Goal: Task Accomplishment & Management: Manage account settings

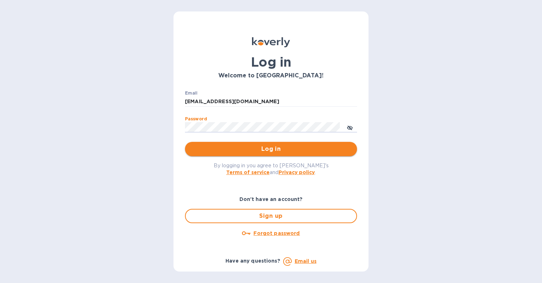
click at [231, 150] on span "Log in" at bounding box center [271, 149] width 161 height 9
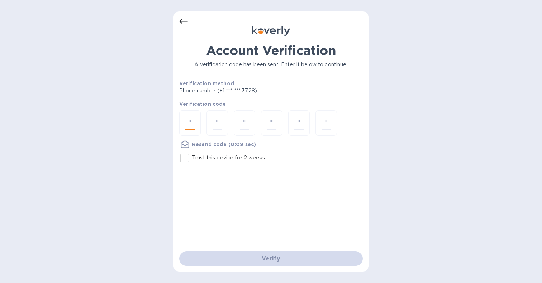
click at [193, 123] on input "number" at bounding box center [189, 123] width 9 height 13
type input "1"
type input "2"
type input "3"
type input "9"
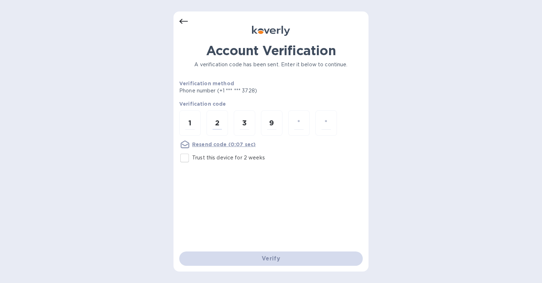
type input "9"
type input "4"
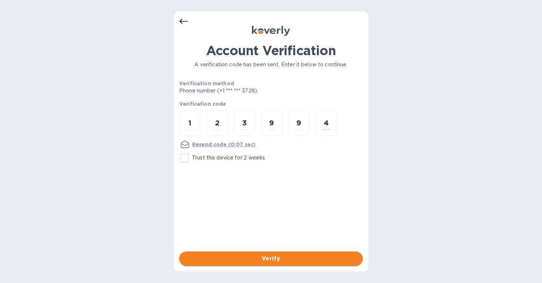
click at [233, 259] on span "Verify" at bounding box center [271, 259] width 172 height 9
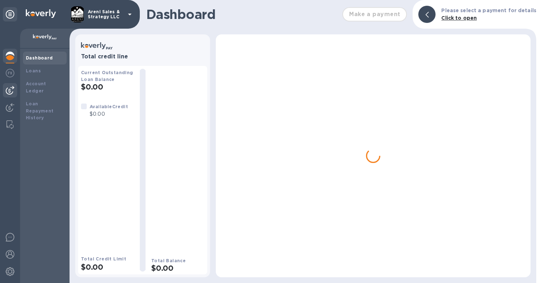
click at [13, 89] on img at bounding box center [10, 90] width 9 height 9
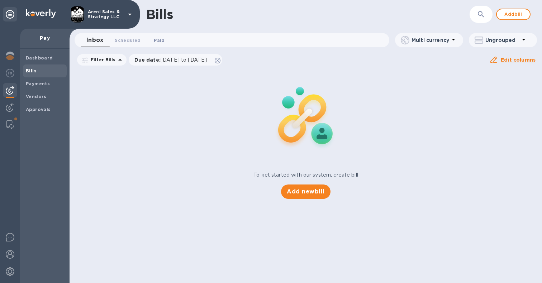
click at [160, 43] on span "Paid 0" at bounding box center [159, 41] width 11 height 8
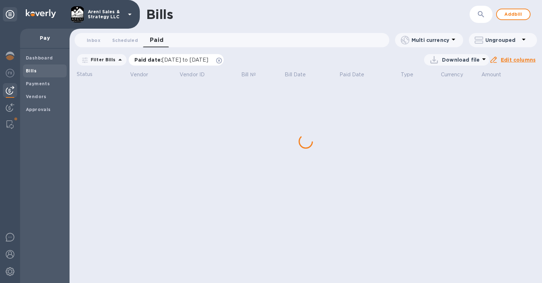
click at [222, 60] on icon at bounding box center [219, 61] width 6 height 6
